Goal: Ask a question

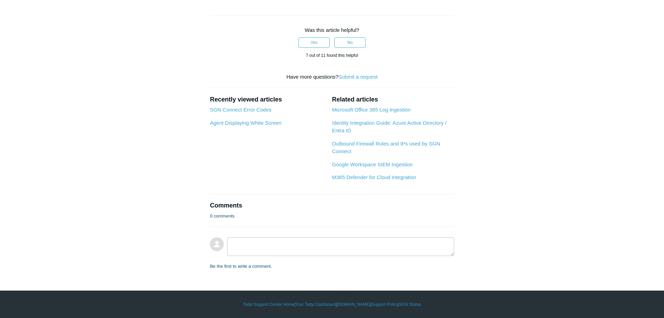
scroll to position [1130, 0]
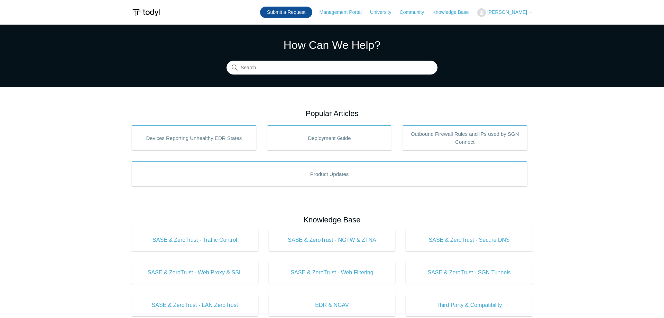
click at [299, 13] on link "Submit a Request" at bounding box center [286, 12] width 52 height 11
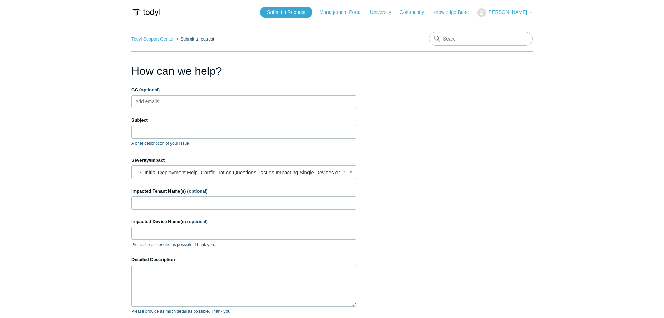
click at [163, 105] on input "CC (optional)" at bounding box center [153, 101] width 41 height 10
click at [157, 130] on input "Subject" at bounding box center [244, 131] width 225 height 13
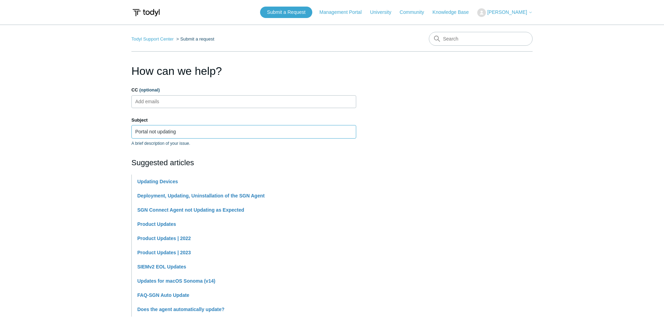
type input "Portal not updating"
click at [78, 124] on main "Todyl Support Center Submit a request How can we help? CC (optional) Add emails…" at bounding box center [332, 287] width 664 height 525
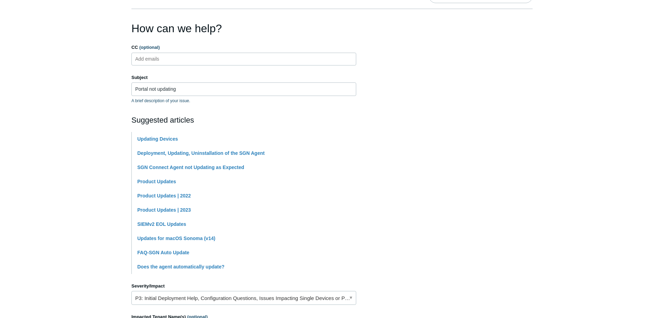
scroll to position [176, 0]
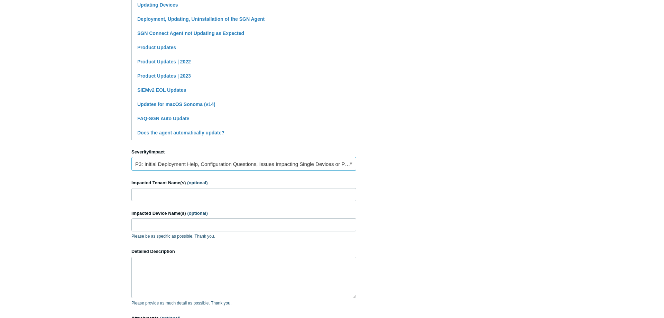
click at [165, 163] on link "P3: Initial Deployment Help, Configuration Questions, Issues Impacting Single D…" at bounding box center [244, 164] width 225 height 14
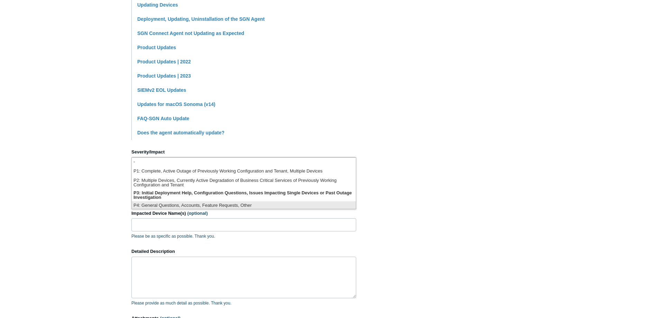
click at [168, 204] on li "P4: General Questions, Accounts, Feature Requests, Other" at bounding box center [244, 205] width 224 height 9
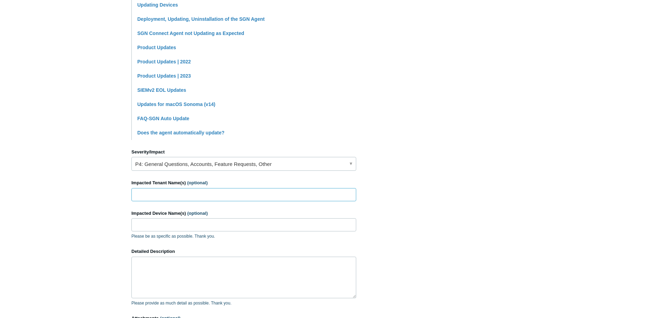
click at [169, 199] on input "Impacted Tenant Name(s) (optional)" at bounding box center [244, 194] width 225 height 13
click at [188, 165] on link "P4: General Questions, Accounts, Feature Requests, Other" at bounding box center [244, 164] width 225 height 14
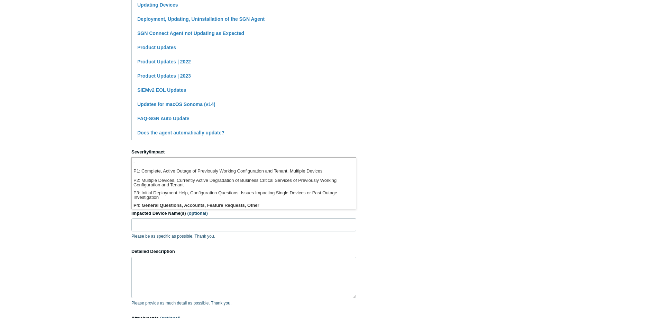
click at [190, 161] on li "-" at bounding box center [244, 161] width 224 height 9
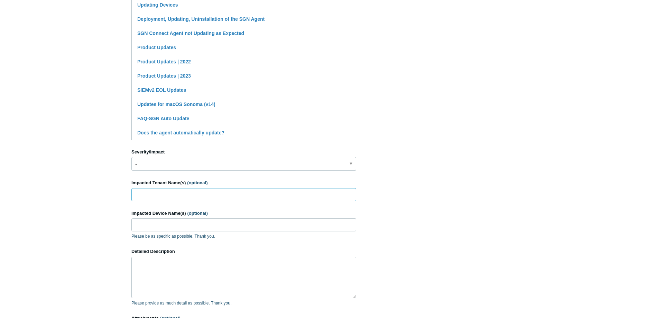
click at [140, 192] on input "Impacted Tenant Name(s) (optional)" at bounding box center [244, 194] width 225 height 13
click at [161, 164] on link "-" at bounding box center [244, 164] width 225 height 14
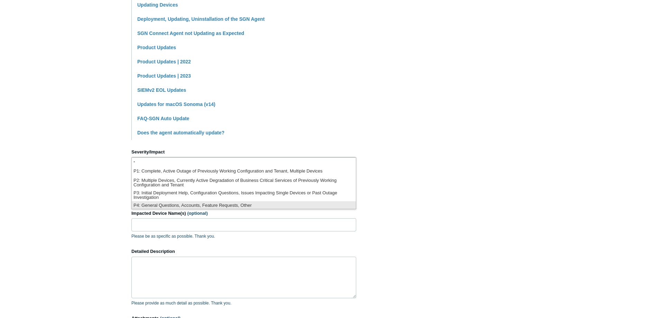
click at [155, 205] on li "P4: General Questions, Accounts, Feature Requests, Other" at bounding box center [244, 205] width 224 height 9
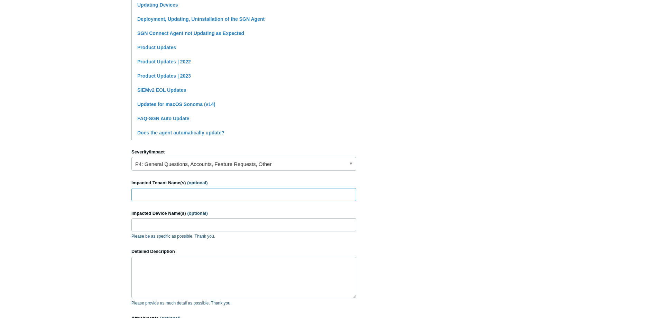
click at [154, 192] on input "Impacted Tenant Name(s) (optional)" at bounding box center [244, 194] width 225 height 13
click at [154, 231] on input "Impacted Device Name(s) (optional)" at bounding box center [244, 224] width 225 height 13
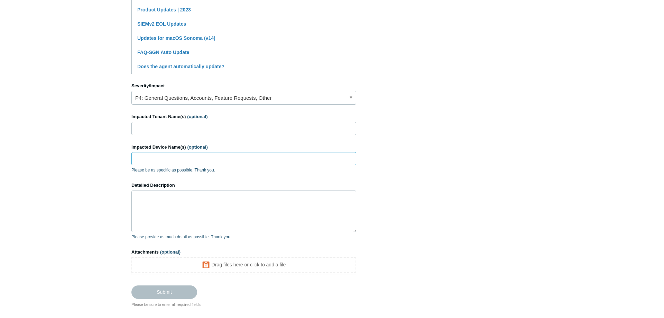
scroll to position [247, 0]
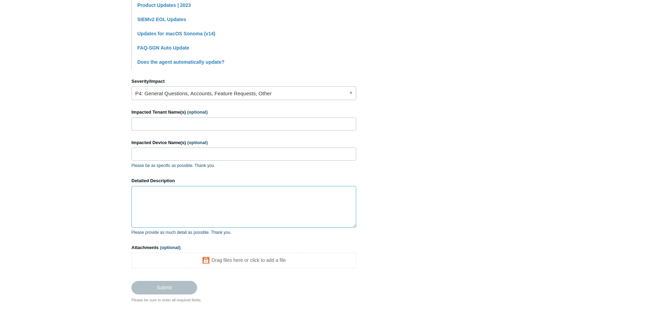
click at [168, 204] on textarea "Detailed Description" at bounding box center [244, 207] width 225 height 42
click at [170, 199] on textarea "Detailed Description" at bounding box center [244, 207] width 225 height 42
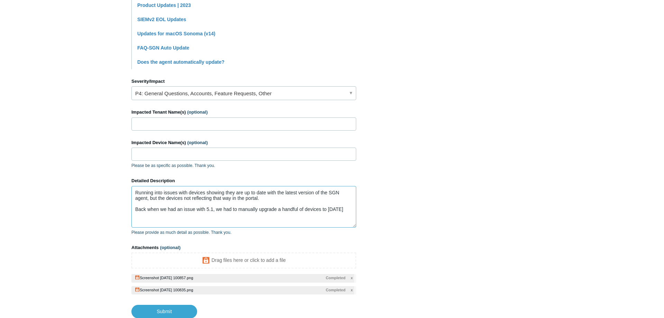
click at [212, 209] on textarea "Running into issues with devices showing they are up to date with the latest ve…" at bounding box center [244, 207] width 225 height 42
drag, startPoint x: 222, startPoint y: 211, endPoint x: 134, endPoint y: 211, distance: 88.2
click at [134, 211] on textarea "Running into issues with devices showing they are up to date with the latest ve…" at bounding box center [244, 207] width 225 height 42
click at [299, 213] on textarea "Running into issues with devices showing they are up to date with the latest ve…" at bounding box center [244, 207] width 225 height 42
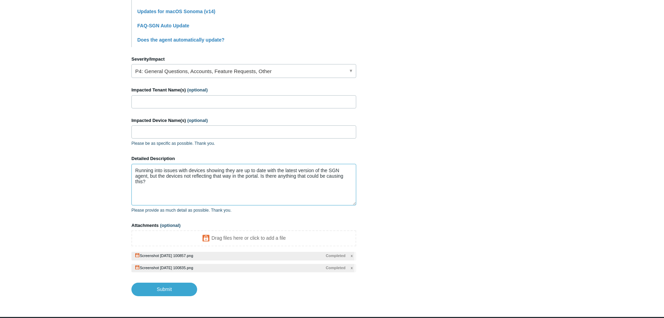
scroll to position [282, 0]
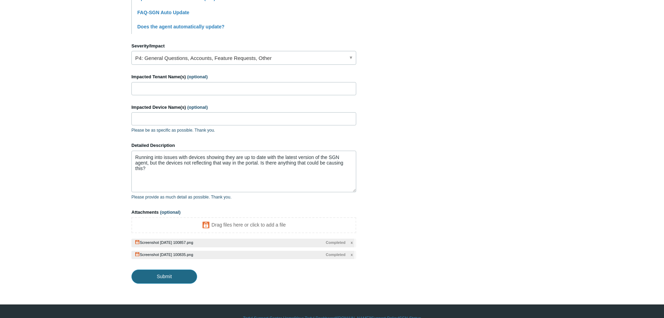
click at [150, 276] on input "Submit" at bounding box center [165, 276] width 66 height 14
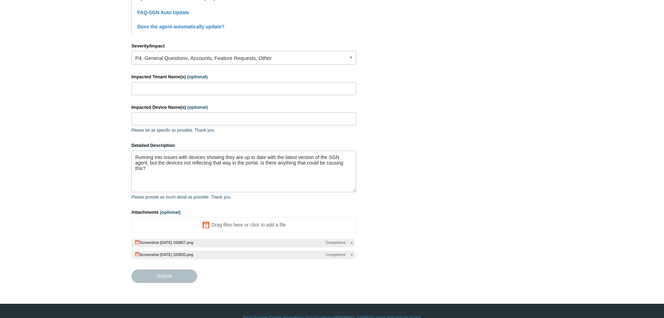
type textarea "Running into issues with devices showing they are up to date with the latest ve…"
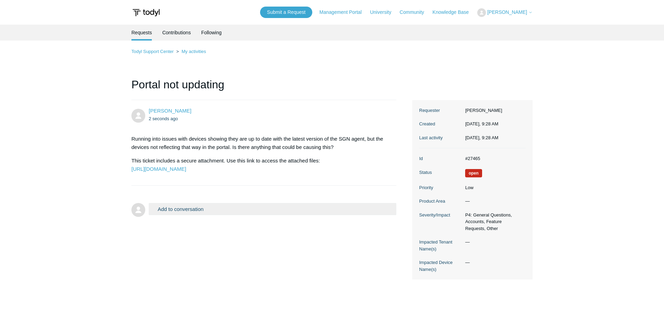
click at [207, 215] on button "Add to conversation" at bounding box center [273, 209] width 248 height 12
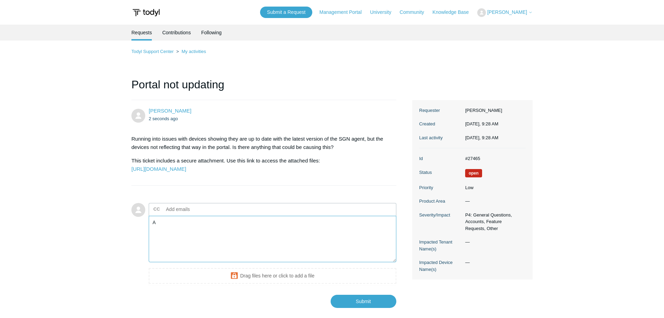
type textarea "A"
type textarea "Most of these devices in the WNYIG tenant are connecting to [GEOGRAPHIC_DATA], …"
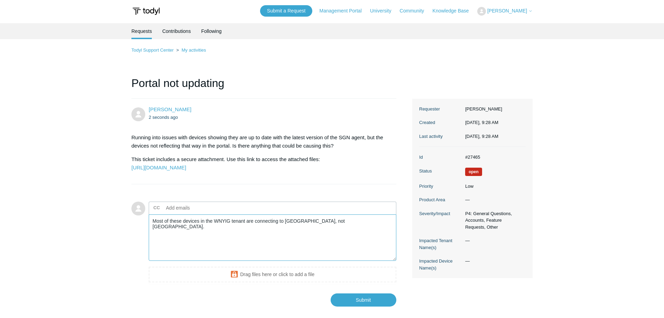
scroll to position [54, 0]
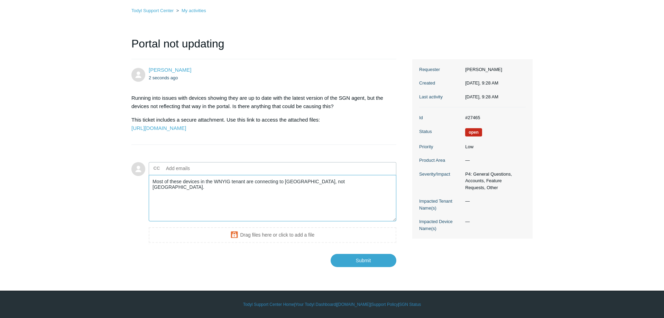
drag, startPoint x: 351, startPoint y: 199, endPoint x: 70, endPoint y: 194, distance: 281.0
click at [149, 194] on textarea "Most of these devices in the WNYIG tenant are connecting to [GEOGRAPHIC_DATA], …" at bounding box center [273, 198] width 248 height 47
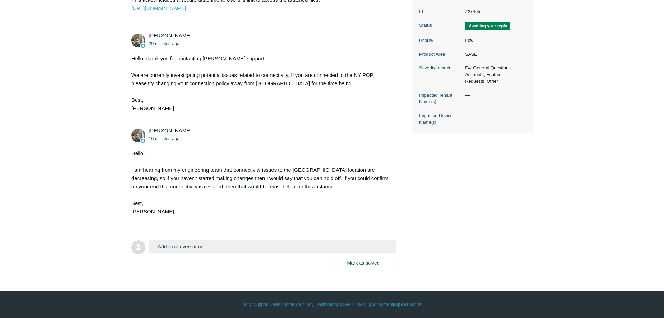
scroll to position [178, 0]
click at [211, 246] on button "Add to conversation" at bounding box center [273, 246] width 248 height 12
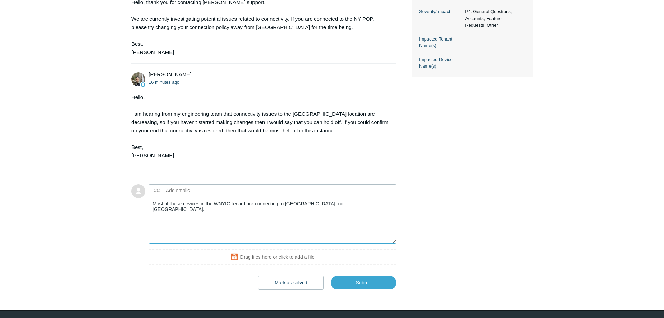
scroll to position [248, 0]
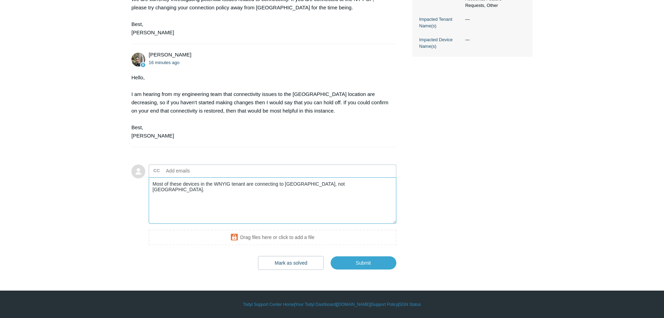
click at [342, 184] on textarea "Most of these devices in the WNYIG tenant are connecting to [GEOGRAPHIC_DATA], …" at bounding box center [273, 200] width 248 height 47
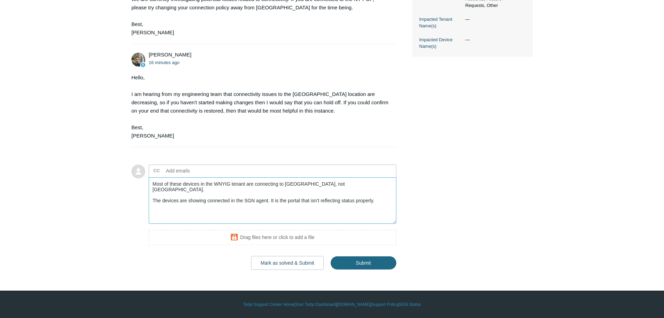
type textarea "Most of these devices in the WNYIG tenant are connecting to [GEOGRAPHIC_DATA], …"
click at [350, 267] on input "Submit" at bounding box center [364, 263] width 66 height 14
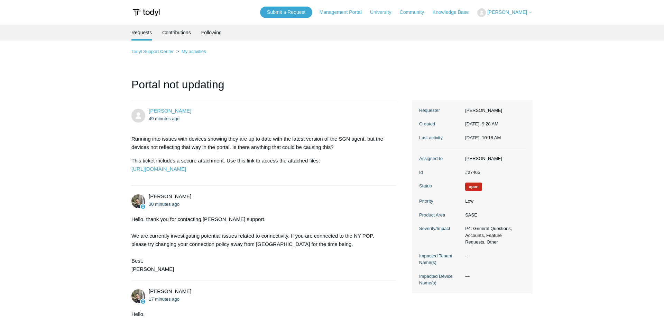
click at [107, 106] on main "Requests Contributions Following Todyl Support Center My activities Portal not …" at bounding box center [332, 266] width 664 height 483
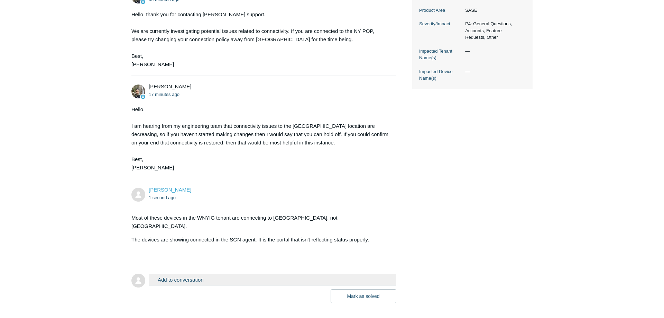
scroll to position [246, 0]
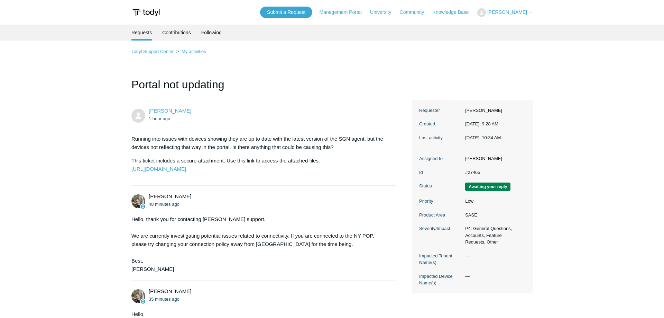
scroll to position [246, 0]
